Goal: Task Accomplishment & Management: Complete application form

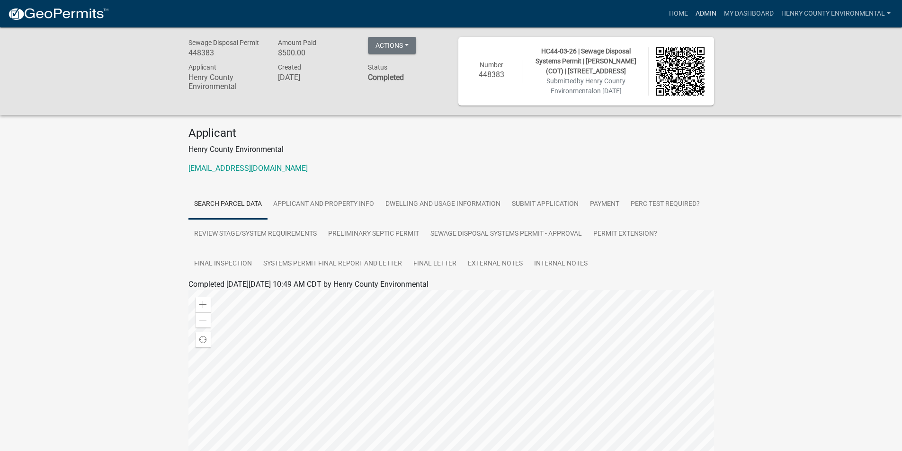
click at [703, 13] on link "Admin" at bounding box center [706, 14] width 28 height 18
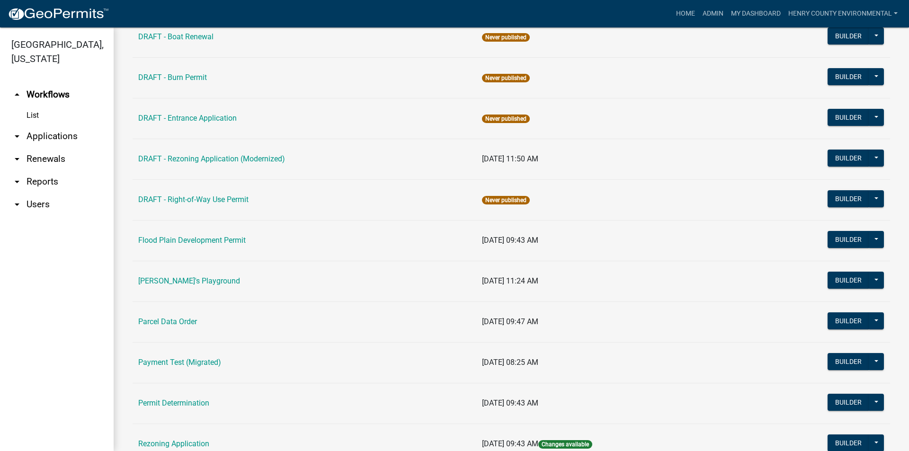
scroll to position [426, 0]
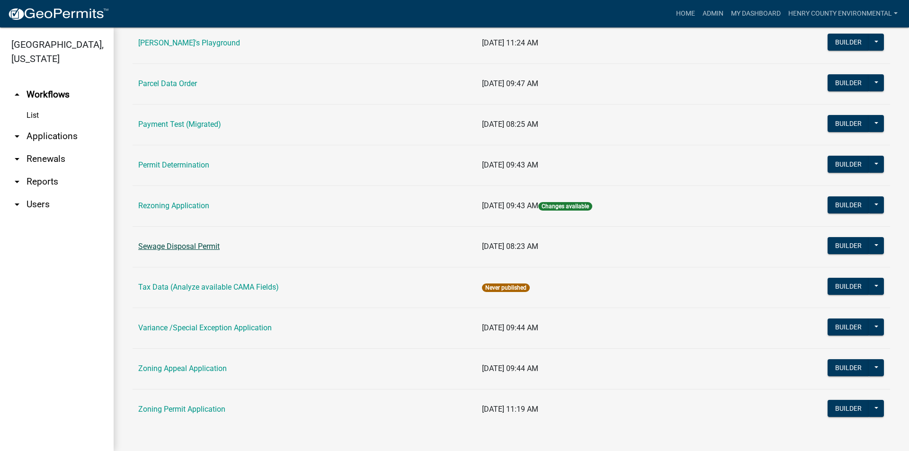
click at [191, 245] on link "Sewage Disposal Permit" at bounding box center [178, 246] width 81 height 9
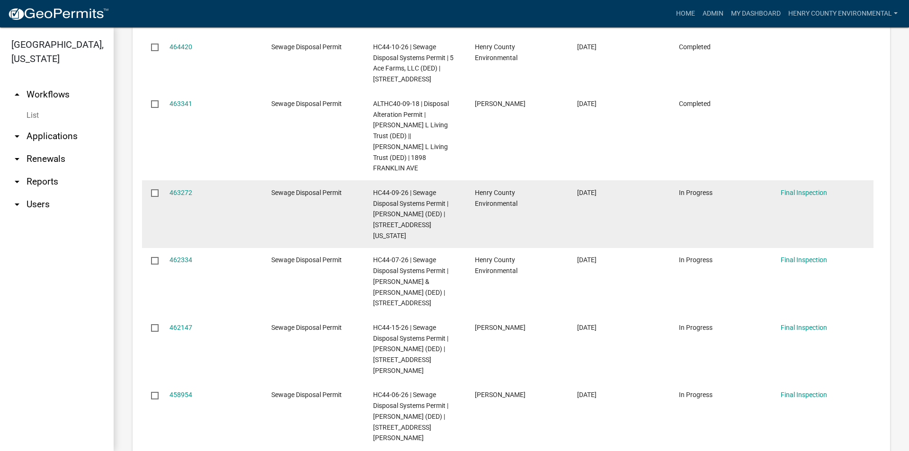
scroll to position [758, 0]
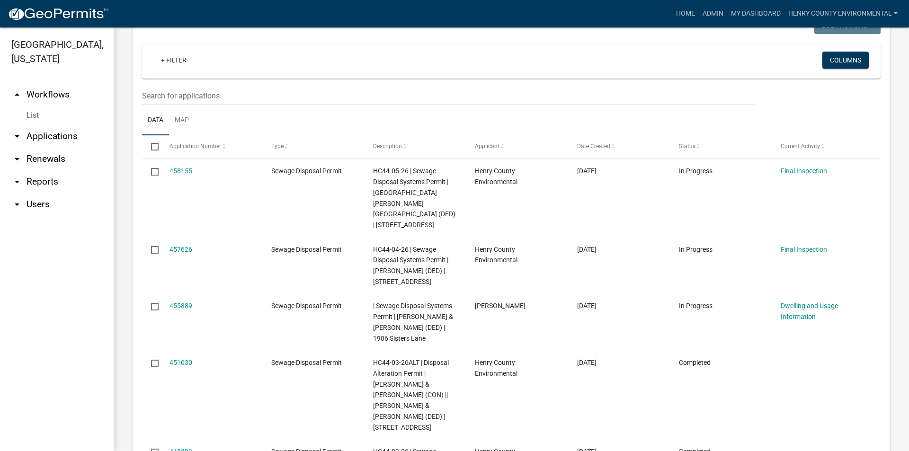
scroll to position [379, 0]
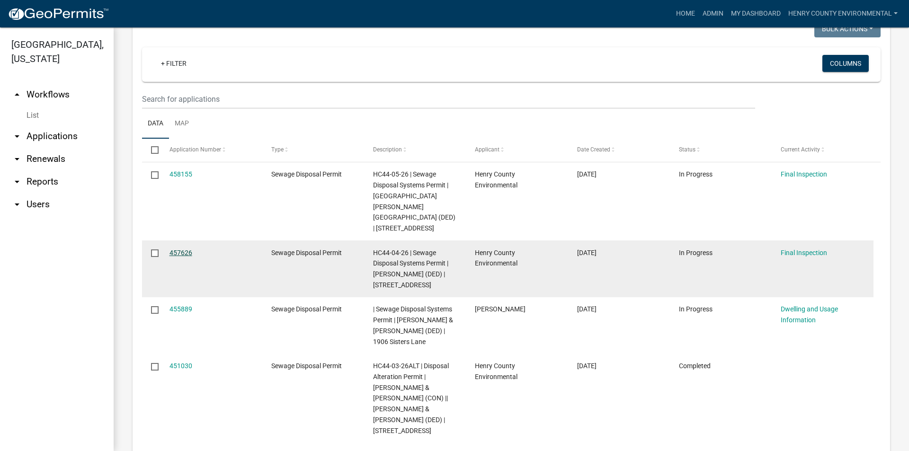
click at [183, 249] on link "457626" at bounding box center [181, 253] width 23 height 8
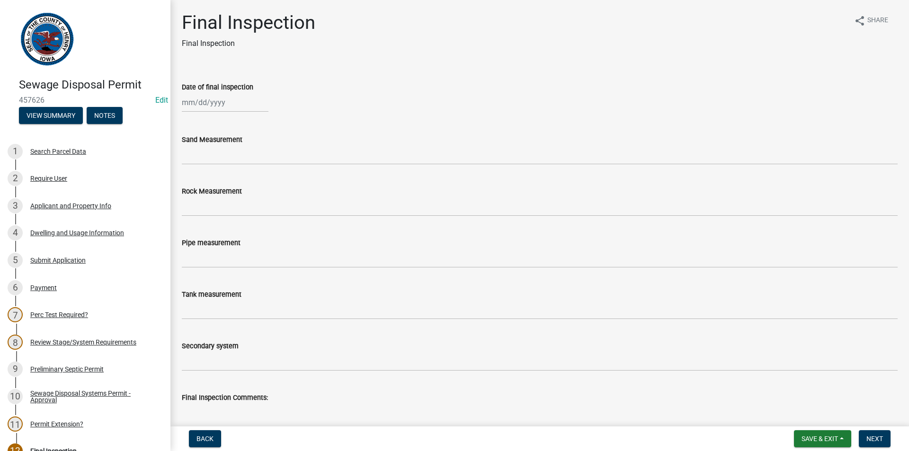
click at [213, 107] on div at bounding box center [225, 102] width 87 height 19
select select "9"
select select "2025"
click at [268, 148] on div "6" at bounding box center [267, 152] width 15 height 15
type input "[DATE]"
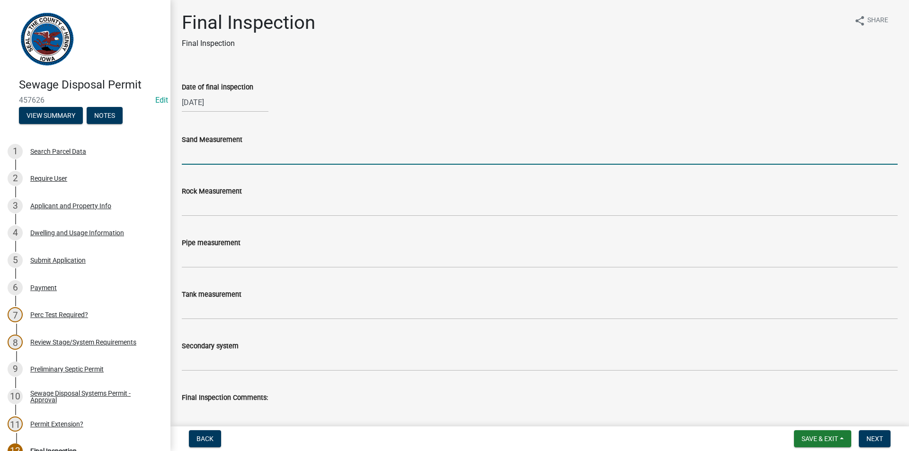
click at [245, 155] on input "Sand Measurement" at bounding box center [540, 154] width 716 height 19
type input "34""
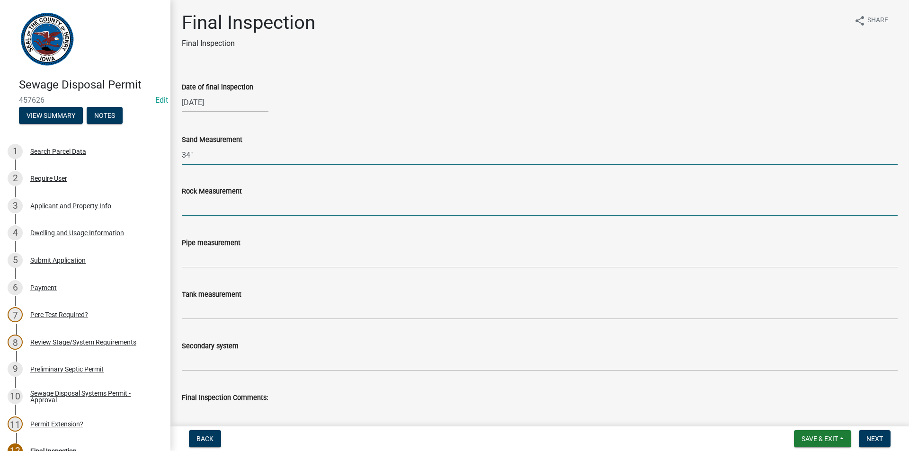
click at [214, 204] on input "Rock Measurement" at bounding box center [540, 206] width 716 height 19
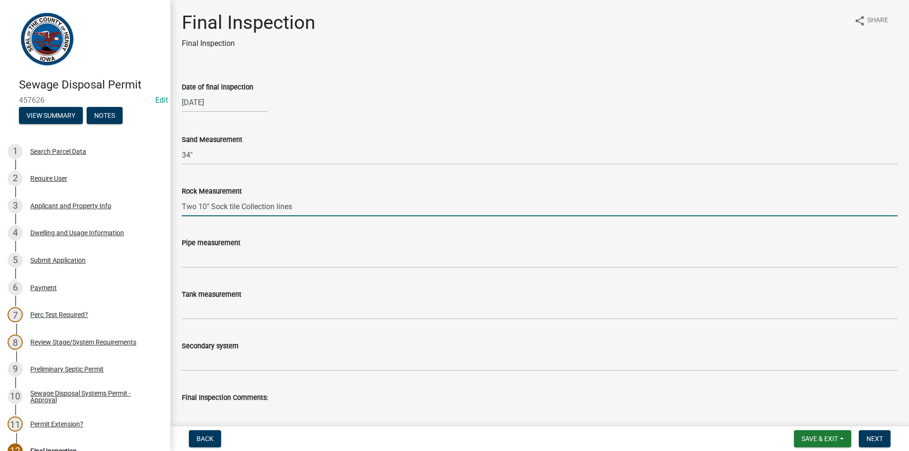
click at [196, 207] on input "Two 10" Sock tile Collection lines" at bounding box center [540, 206] width 716 height 19
type input "Three 10" Sock tile Collection lines"
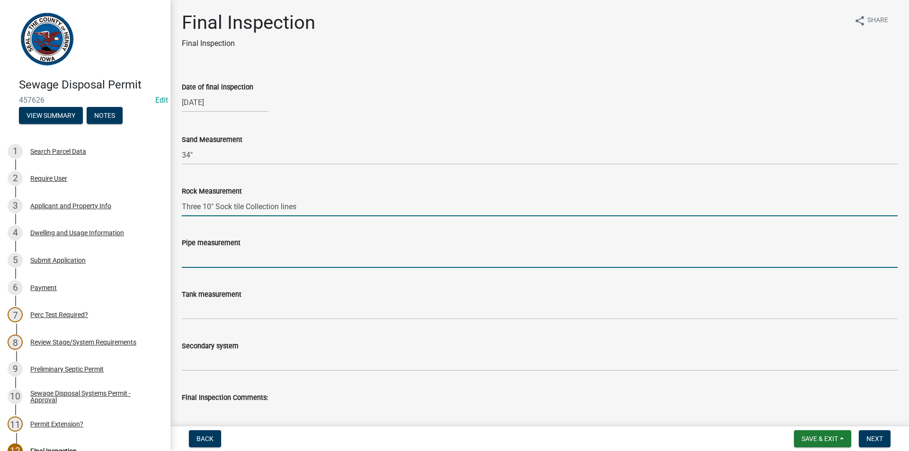
click at [207, 255] on input "Pipe measurement" at bounding box center [540, 258] width 716 height 19
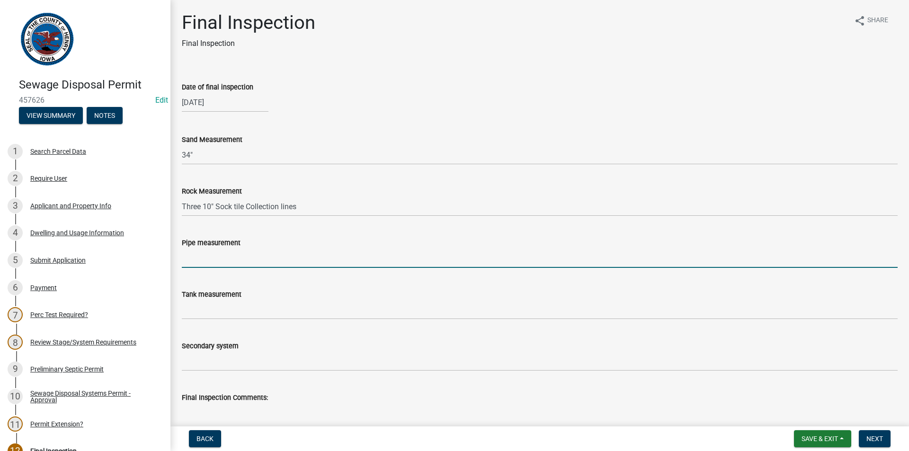
type input "N/A"
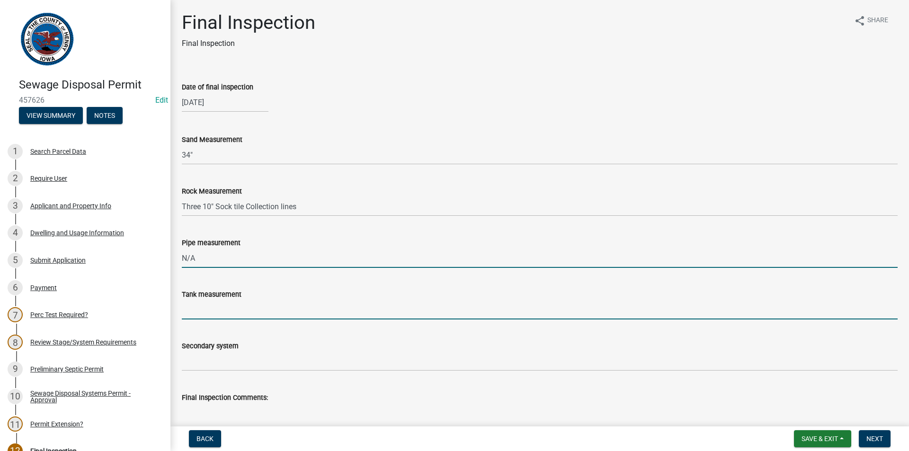
click at [210, 316] on input "Tank measurement" at bounding box center [540, 309] width 716 height 19
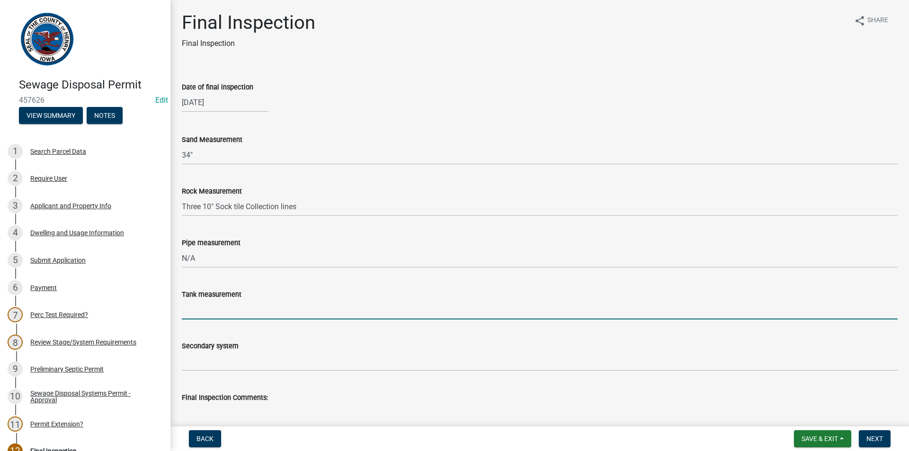
type input "1500Gal Pump dose tank"
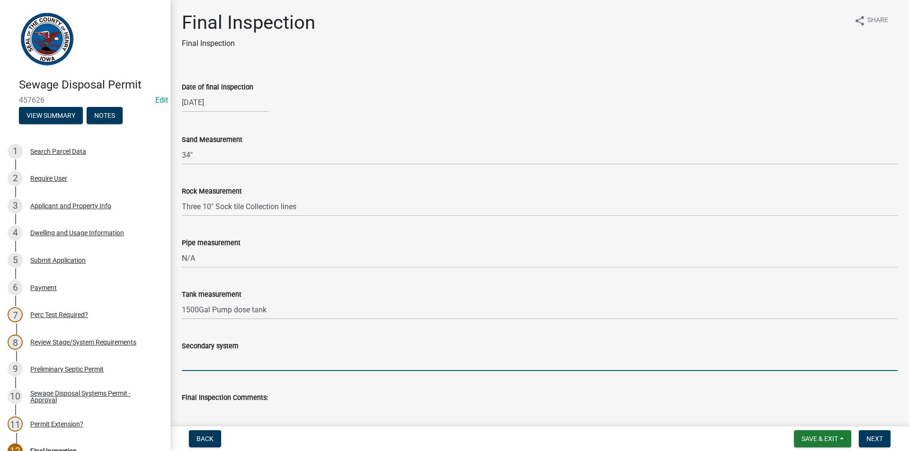
click at [222, 368] on input "Secondary system" at bounding box center [540, 361] width 716 height 19
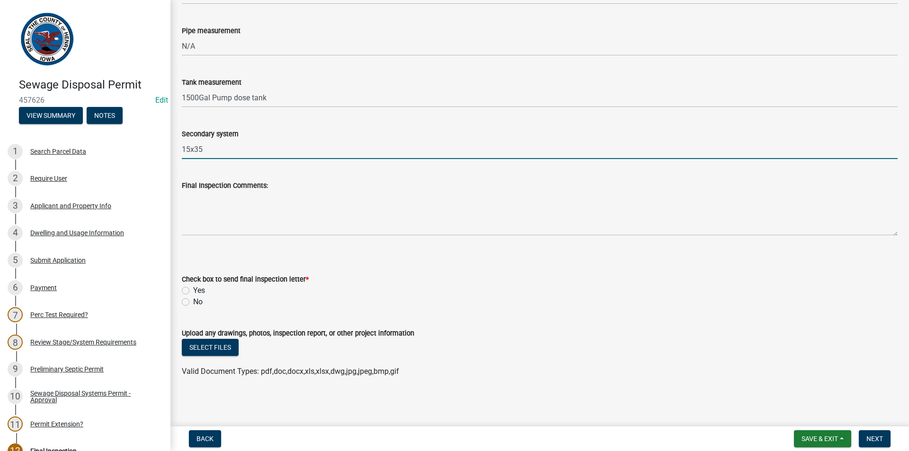
type input "15x35"
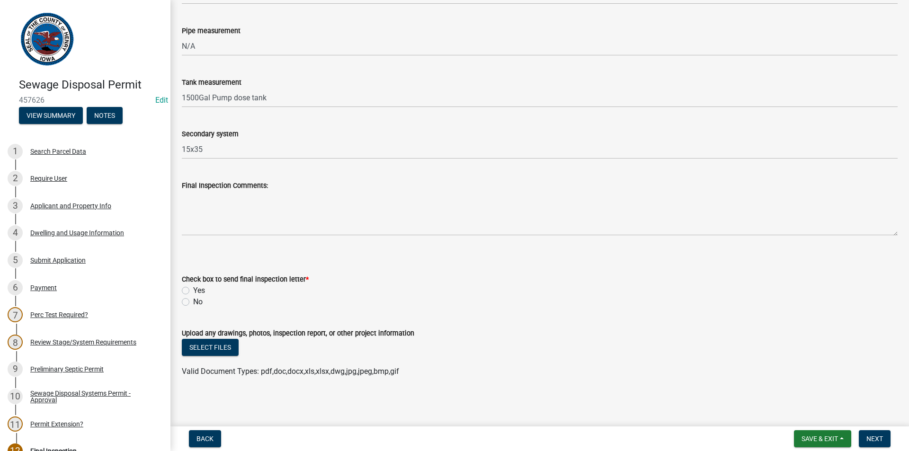
click at [193, 302] on label "No" at bounding box center [197, 302] width 9 height 11
click at [193, 302] on input "No" at bounding box center [196, 300] width 6 height 6
radio input "true"
click at [871, 438] on span "Next" at bounding box center [875, 439] width 17 height 8
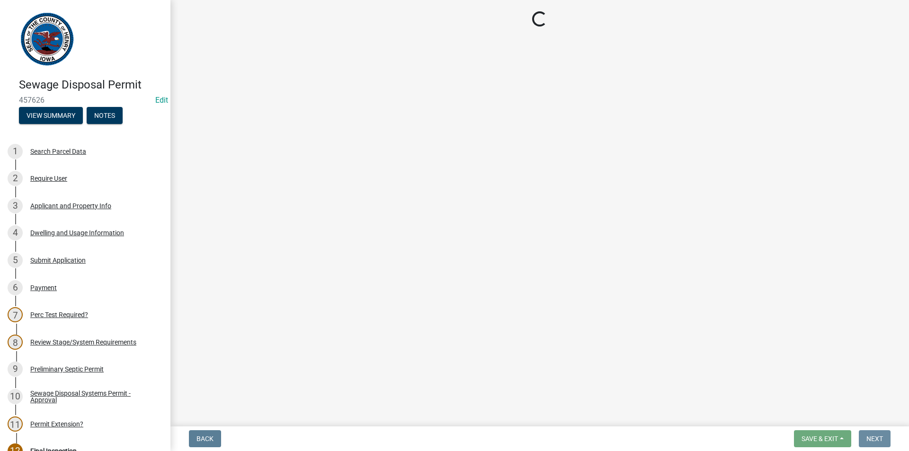
scroll to position [0, 0]
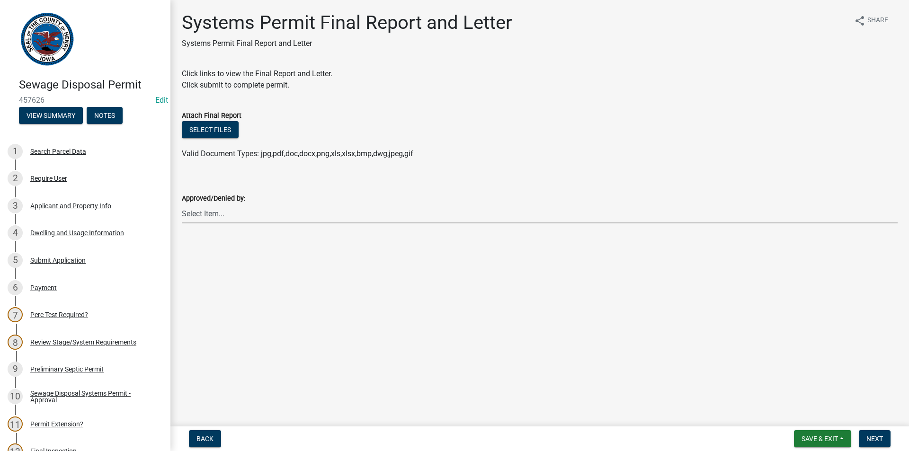
click at [278, 222] on select "Select Item... [PERSON_NAME] [PERSON_NAME]" at bounding box center [540, 213] width 716 height 19
click at [182, 204] on select "Select Item... [PERSON_NAME] [PERSON_NAME]" at bounding box center [540, 213] width 716 height 19
click at [394, 217] on select "Select Item... [PERSON_NAME] [PERSON_NAME]" at bounding box center [540, 213] width 716 height 19
click at [182, 204] on select "Select Item... [PERSON_NAME] [PERSON_NAME]" at bounding box center [540, 213] width 716 height 19
select select "c2b01916-8676-44e7-849b-c8b1304b1bd0"
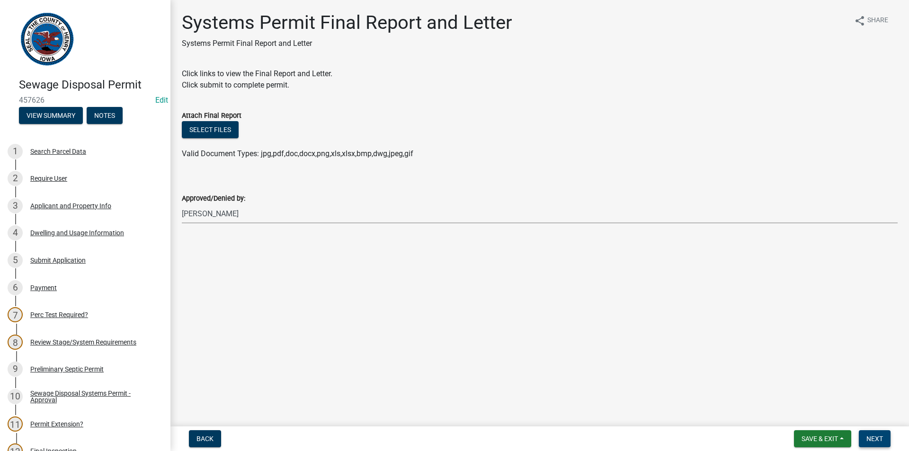
click at [874, 440] on span "Next" at bounding box center [875, 439] width 17 height 8
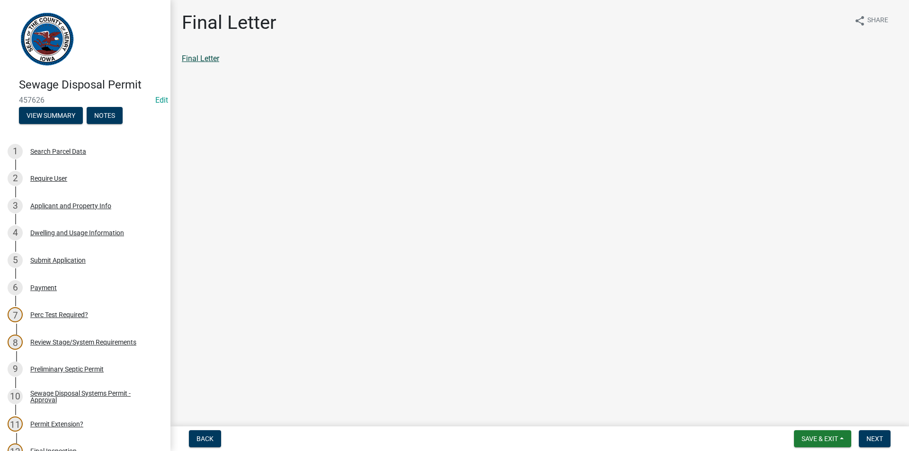
click at [194, 59] on link "Final Letter" at bounding box center [200, 58] width 37 height 9
click at [877, 441] on span "Next" at bounding box center [875, 439] width 17 height 8
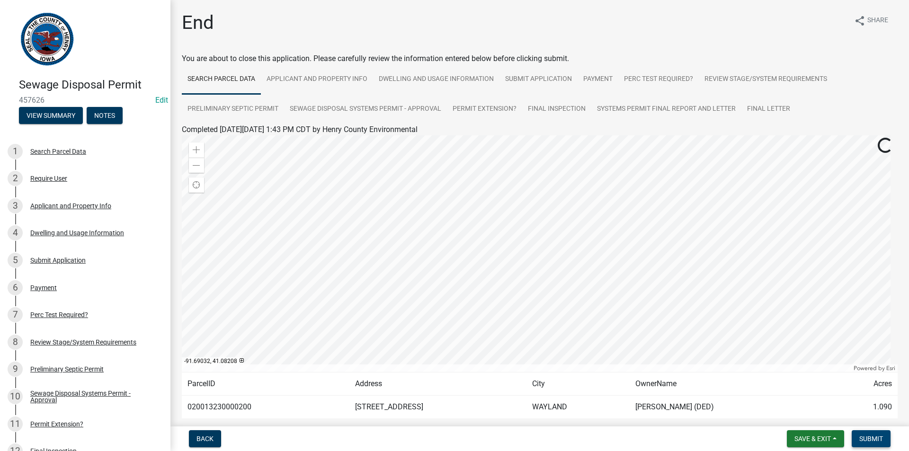
click at [868, 439] on span "Submit" at bounding box center [872, 439] width 24 height 8
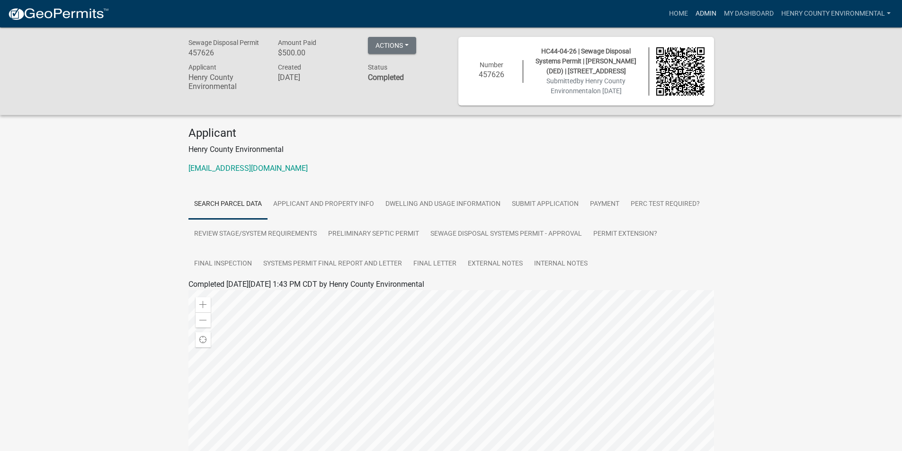
click at [702, 15] on link "Admin" at bounding box center [706, 14] width 28 height 18
